Goal: Obtain resource: Download file/media

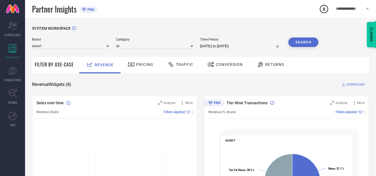
click at [50, 43] on div "AVANT" at bounding box center [70, 46] width 77 height 6
click at [50, 43] on input at bounding box center [70, 46] width 77 height 6
click at [53, 60] on div "CULT" at bounding box center [70, 62] width 77 height 9
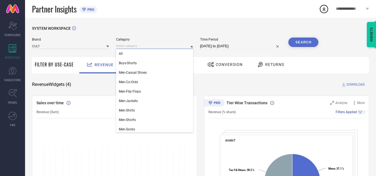
click at [130, 45] on input at bounding box center [154, 46] width 77 height 6
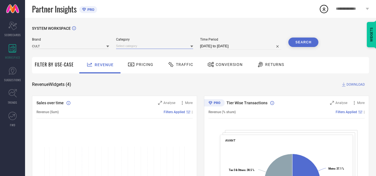
drag, startPoint x: 130, startPoint y: 48, endPoint x: 136, endPoint y: 46, distance: 6.1
click at [136, 46] on input at bounding box center [154, 46] width 77 height 6
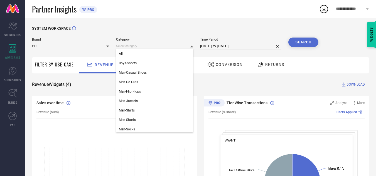
click at [136, 46] on input at bounding box center [154, 46] width 77 height 6
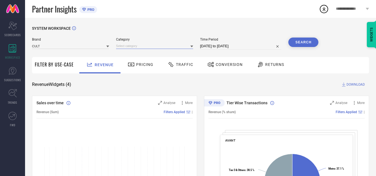
click at [136, 46] on input at bounding box center [154, 46] width 77 height 6
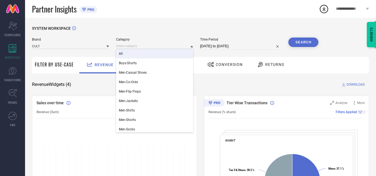
click at [138, 55] on div "All" at bounding box center [154, 53] width 77 height 9
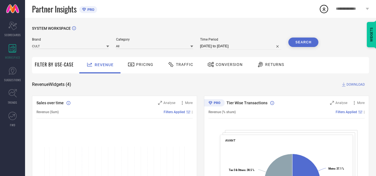
click at [225, 45] on input "05-09-2025 to 05-10-2025" at bounding box center [241, 46] width 82 height 7
select select "8"
select select "2025"
select select "9"
select select "2025"
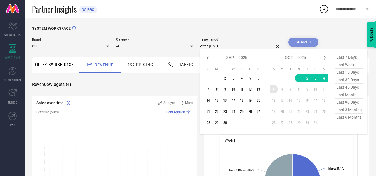
drag, startPoint x: 300, startPoint y: 77, endPoint x: 270, endPoint y: 89, distance: 32.1
click at [270, 89] on tbody "1 2 3 4 5 6 7 8 9 10 11 12 13 14 15 16 17 18 19 20 21 22 23 24 25 26 27 28 29 3…" at bounding box center [299, 100] width 58 height 53
type input "01-10-2025 to 05-10-2025"
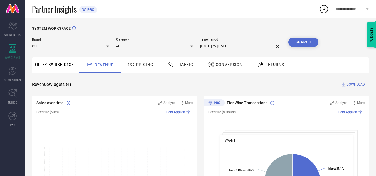
drag, startPoint x: 307, startPoint y: 42, endPoint x: 208, endPoint y: 56, distance: 99.7
click at [185, 63] on span "Traffic" at bounding box center [184, 64] width 17 height 4
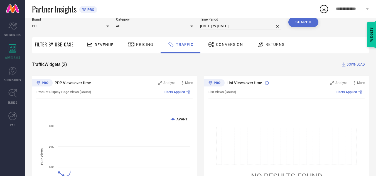
scroll to position [22, 0]
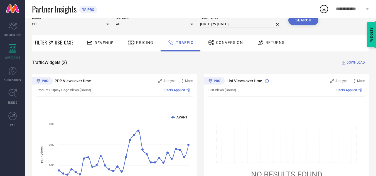
click at [352, 62] on span "DOWNLOAD" at bounding box center [356, 63] width 18 height 6
click at [297, 11] on div "Partner Insights PRO" at bounding box center [175, 9] width 287 height 18
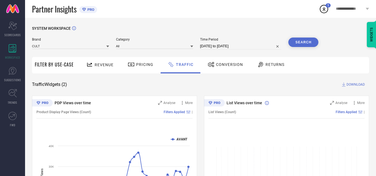
click at [302, 45] on button "Search" at bounding box center [303, 42] width 30 height 9
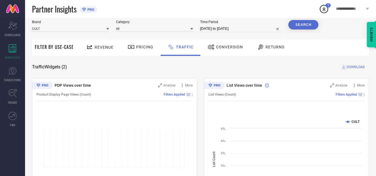
scroll to position [18, 0]
click at [351, 67] on span "DOWNLOAD" at bounding box center [356, 67] width 18 height 6
click at [160, 6] on div "Partner Insights PRO" at bounding box center [175, 9] width 287 height 18
